Goal: Transaction & Acquisition: Download file/media

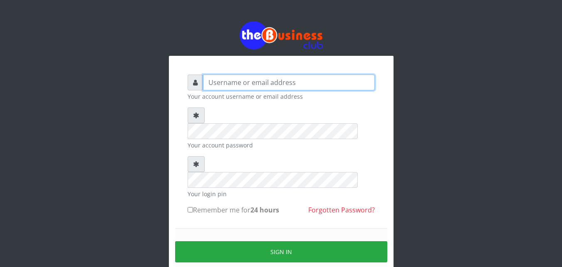
type input "[EMAIL_ADDRESS][DOMAIN_NAME]"
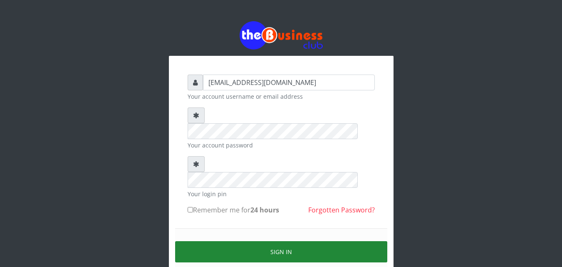
click at [205, 241] on button "Sign in" at bounding box center [281, 251] width 212 height 21
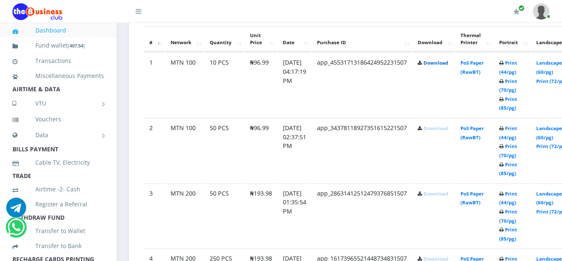
click at [442, 65] on link "Download" at bounding box center [436, 63] width 25 height 6
